Goal: Find specific page/section: Find specific page/section

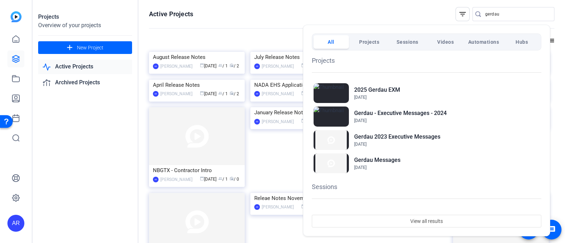
click at [509, 9] on div at bounding box center [282, 121] width 565 height 243
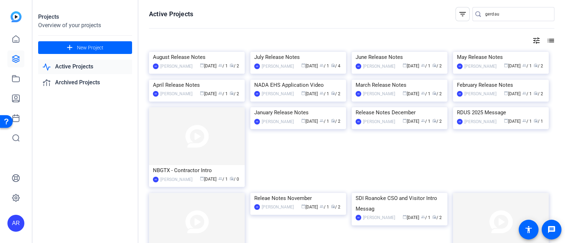
click at [508, 14] on input "gerdau" at bounding box center [517, 14] width 64 height 8
type input "g"
type input "alter"
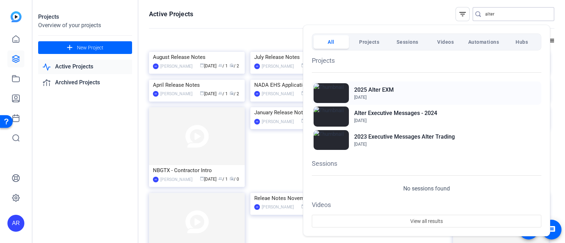
click at [426, 88] on div "2025 Alter EXM Nov 5, 2024" at bounding box center [427, 93] width 230 height 23
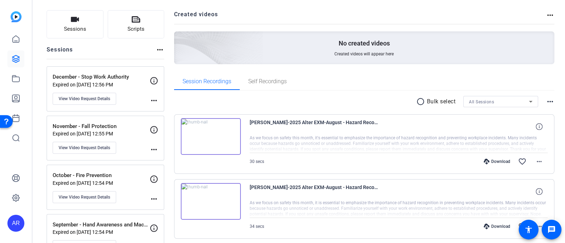
scroll to position [60, 0]
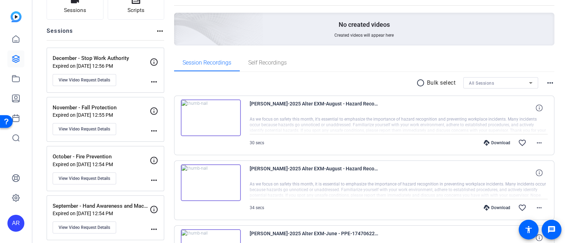
click at [117, 159] on p "October - Fire Prevention" at bounding box center [101, 157] width 97 height 8
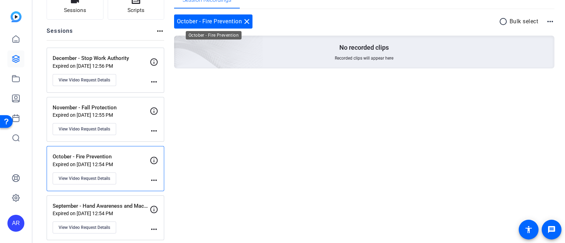
click at [248, 20] on mat-icon "close" at bounding box center [247, 21] width 8 height 8
